Goal: Information Seeking & Learning: Learn about a topic

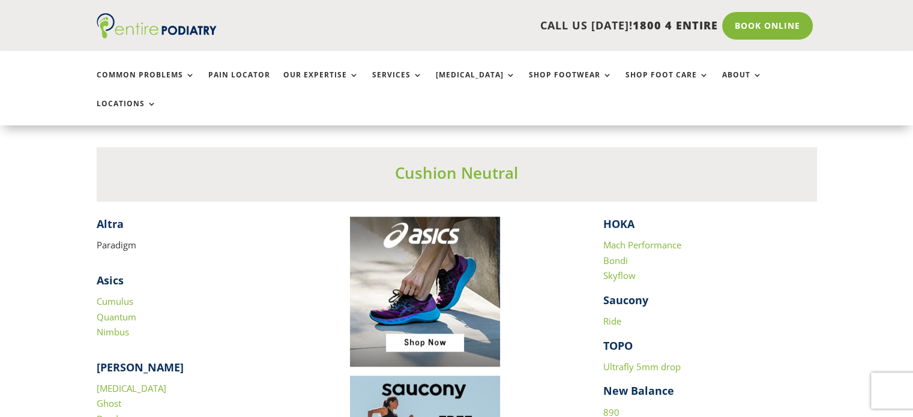
scroll to position [1174, 0]
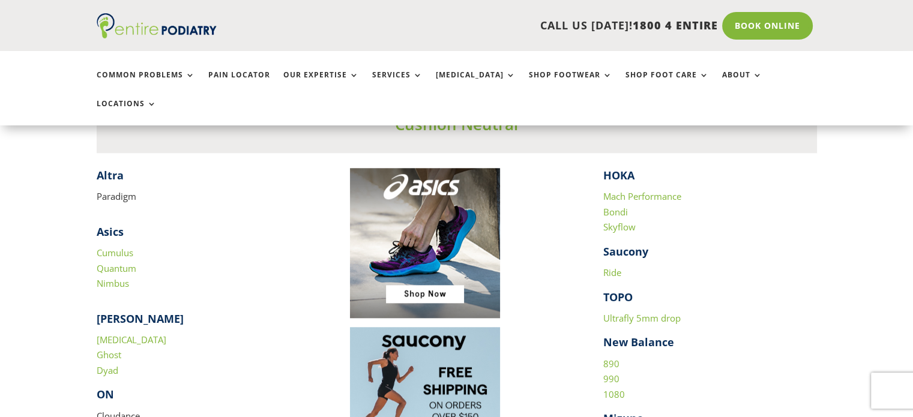
click at [649, 312] on link "Ultrafly 5mm drop" at bounding box center [641, 318] width 77 height 12
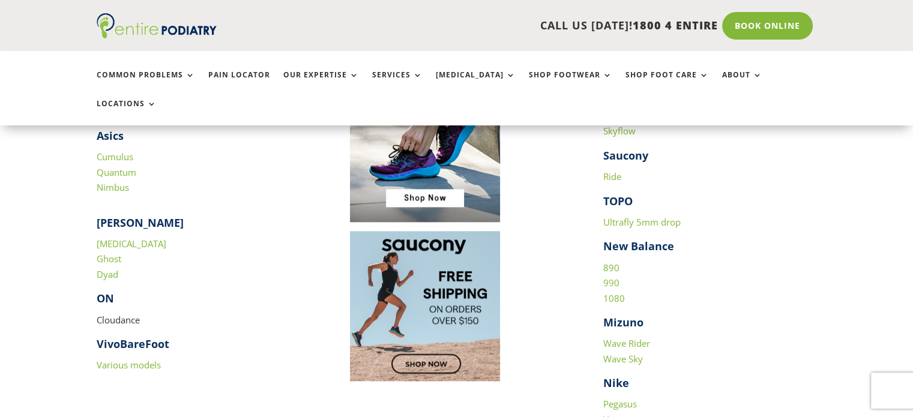
click at [614, 262] on link "890" at bounding box center [611, 268] width 16 height 12
click at [614, 277] on link "990" at bounding box center [611, 283] width 16 height 12
click at [616, 292] on link "1080" at bounding box center [614, 298] width 22 height 12
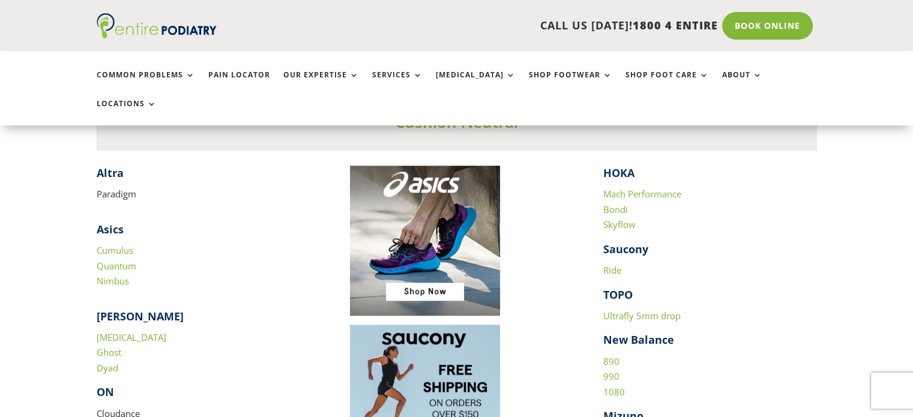
scroll to position [936, 0]
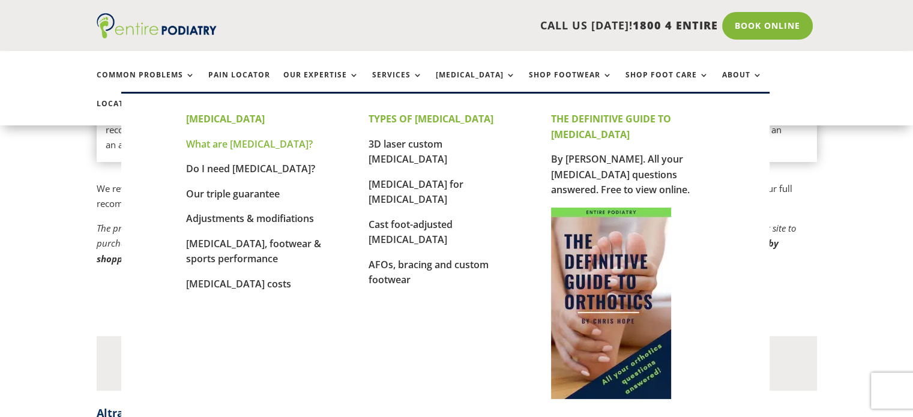
click at [262, 142] on link "What are [MEDICAL_DATA]?" at bounding box center [249, 143] width 127 height 13
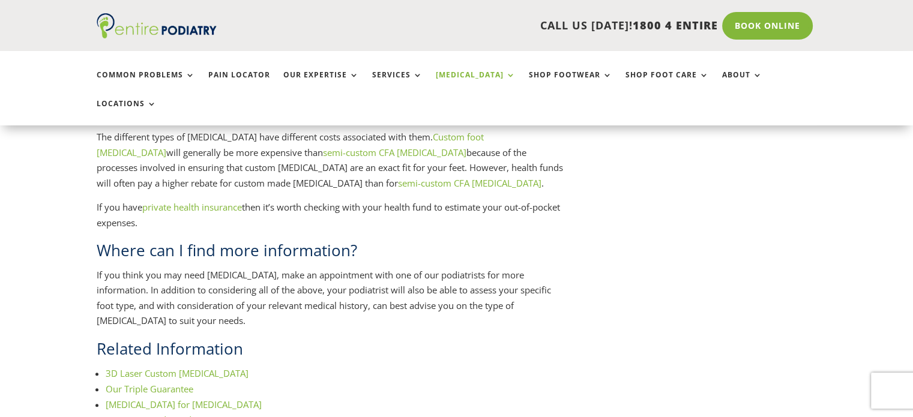
scroll to position [1442, 0]
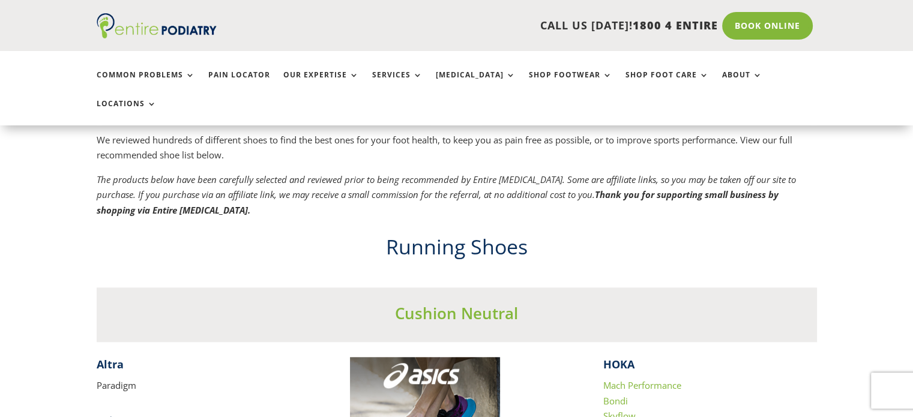
scroll to position [937, 0]
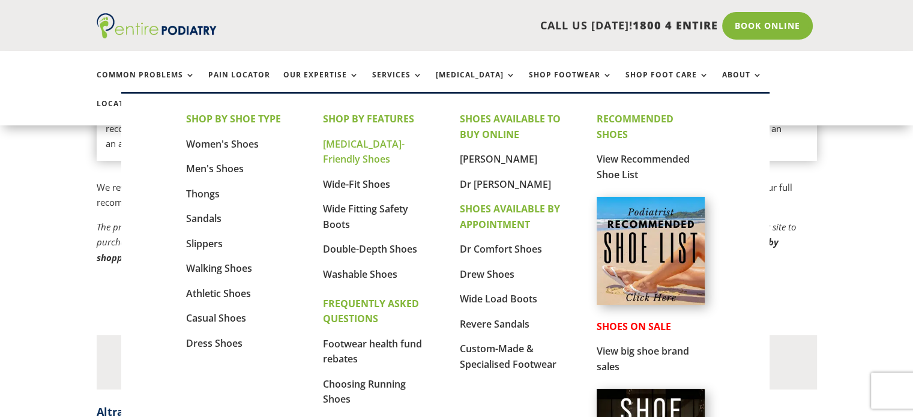
click at [353, 146] on link "[MEDICAL_DATA]-Friendly Shoes" at bounding box center [364, 151] width 82 height 29
